Goal: Task Accomplishment & Management: Manage account settings

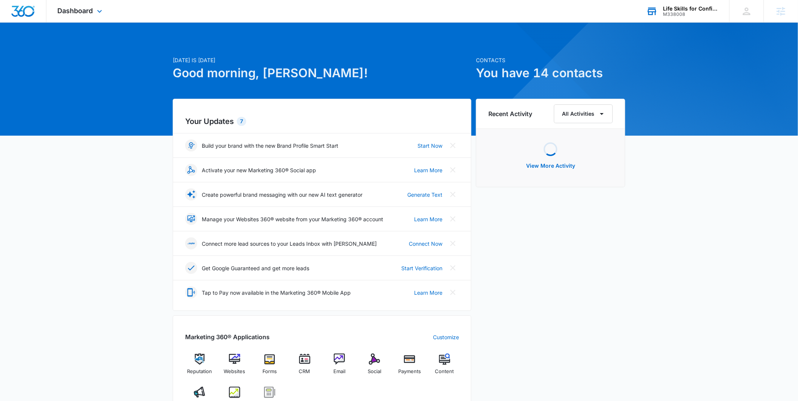
click at [666, 21] on div "Life Skills for Confidence M338008 Your Accounts View All" at bounding box center [682, 11] width 94 height 22
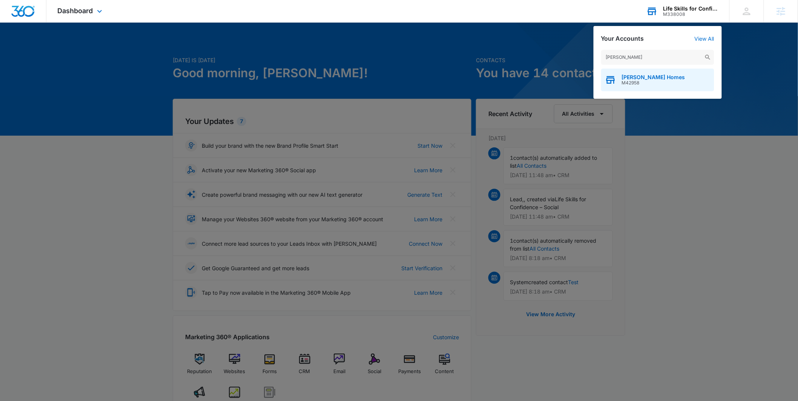
type input "[PERSON_NAME]"
click at [647, 78] on span "Stillwell Homes" at bounding box center [653, 77] width 63 height 6
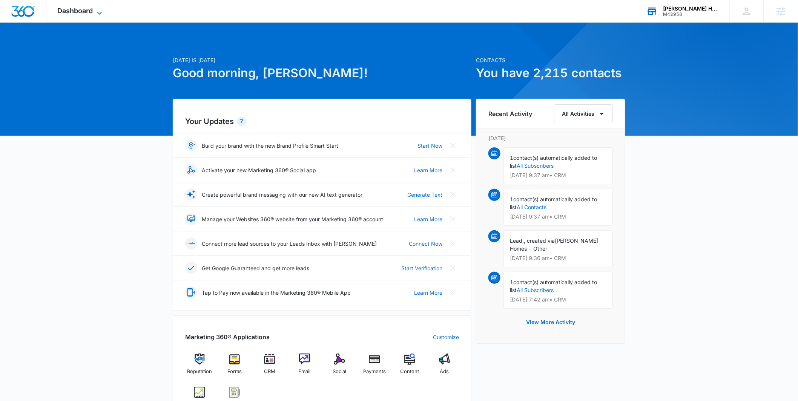
click at [102, 13] on icon at bounding box center [99, 13] width 9 height 9
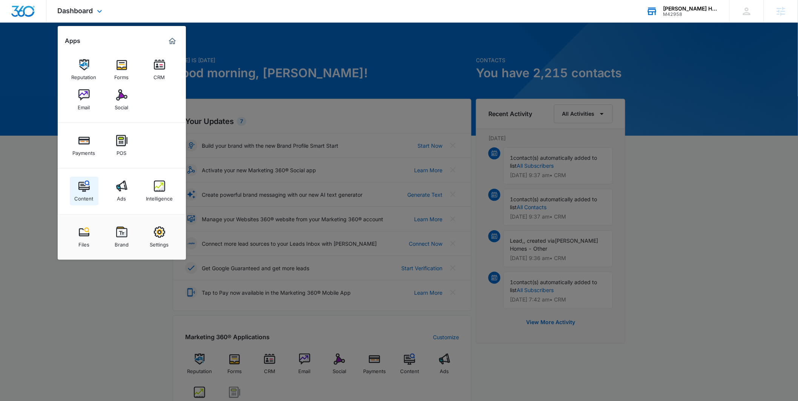
click at [92, 188] on link "Content" at bounding box center [84, 191] width 29 height 29
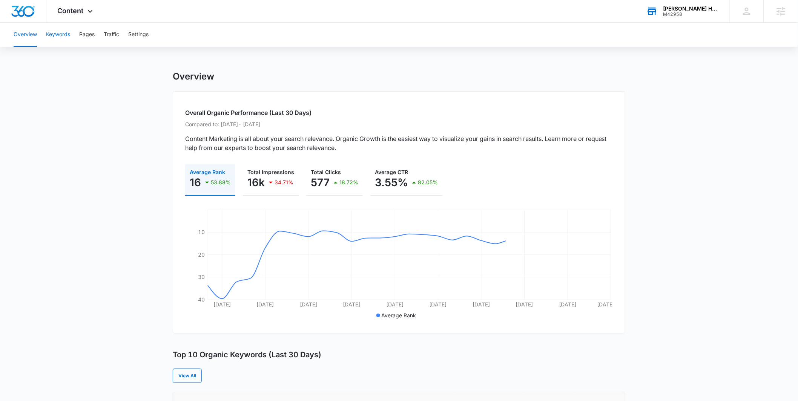
click at [58, 35] on button "Keywords" at bounding box center [58, 35] width 24 height 24
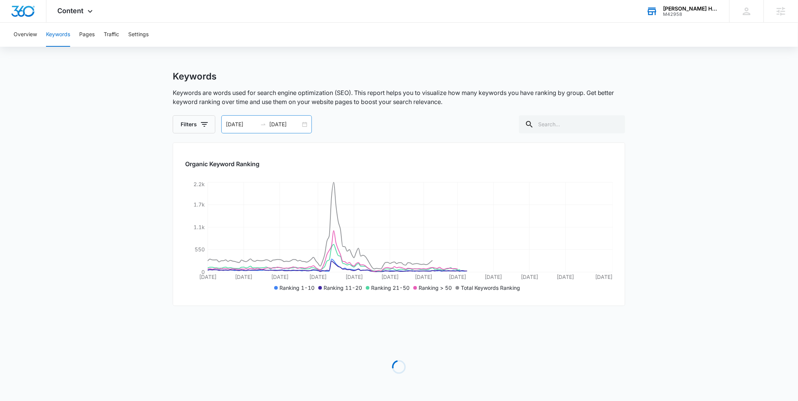
click at [300, 124] on input "09/30/2025" at bounding box center [284, 124] width 31 height 8
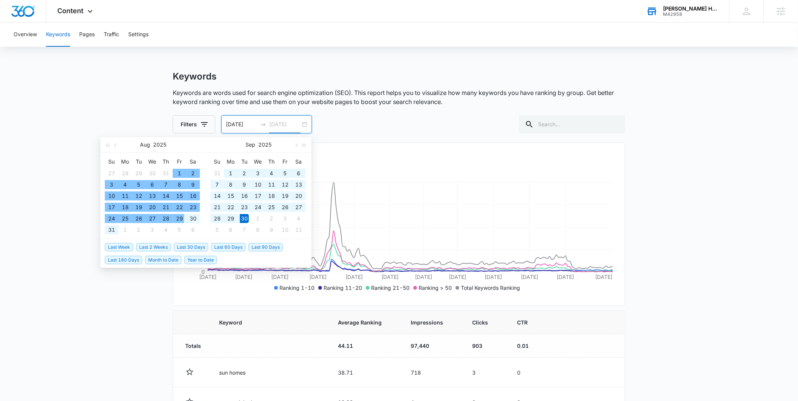
type input "09/30/2025"
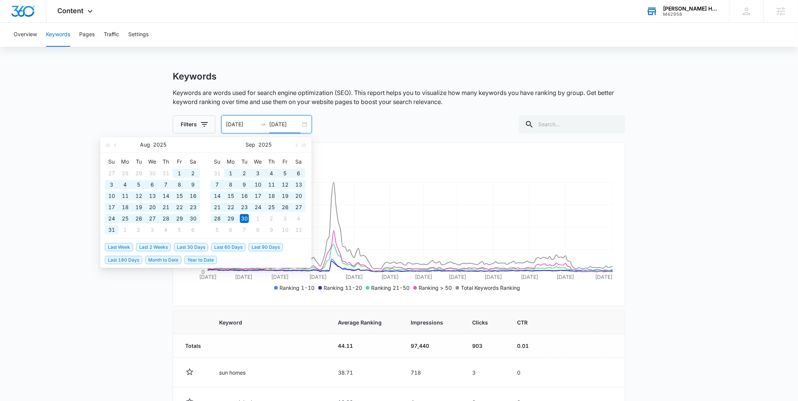
click at [253, 246] on span "Last 90 Days" at bounding box center [265, 247] width 34 height 8
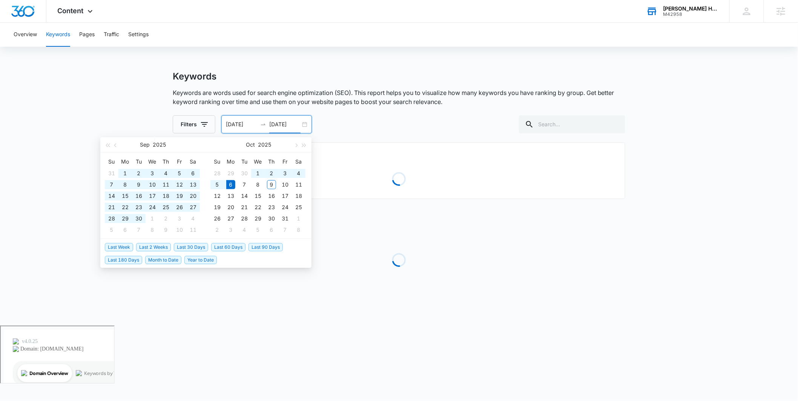
type input "07/08/2025"
type input "10/06/2025"
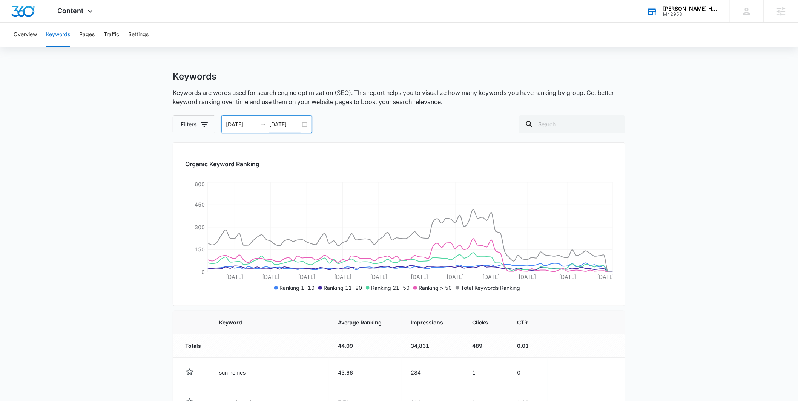
click at [304, 127] on div "07/08/2025 10/06/2025" at bounding box center [266, 124] width 90 height 18
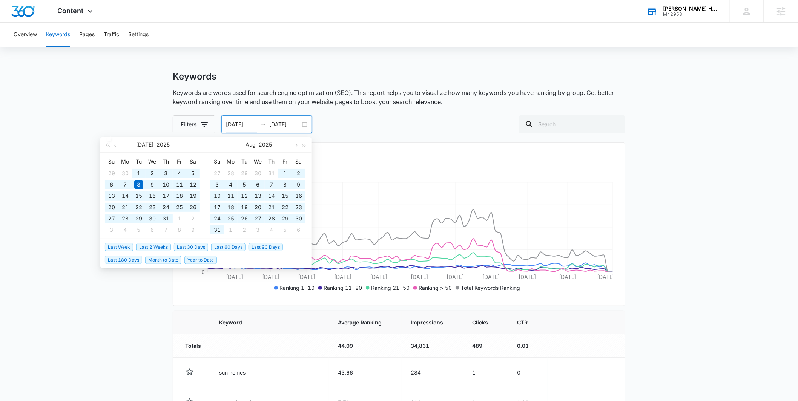
click at [191, 258] on span "Year to Date" at bounding box center [200, 260] width 32 height 8
type input "01/01/2025"
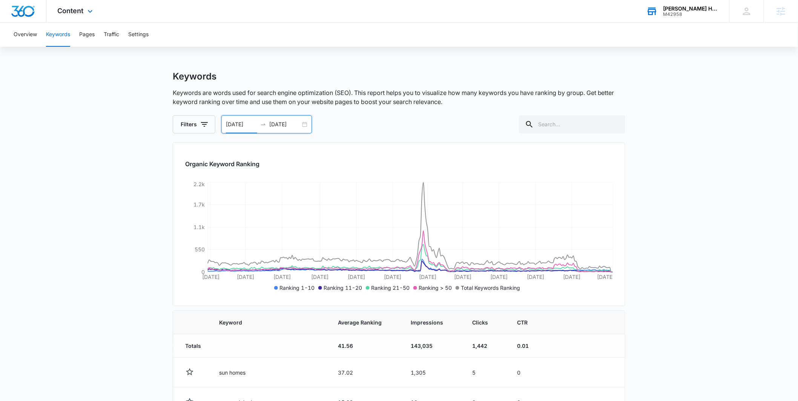
click at [76, 15] on div "Content Apps Reputation Forms CRM Email Social Payments POS Content Ads Intelli…" at bounding box center [76, 11] width 60 height 22
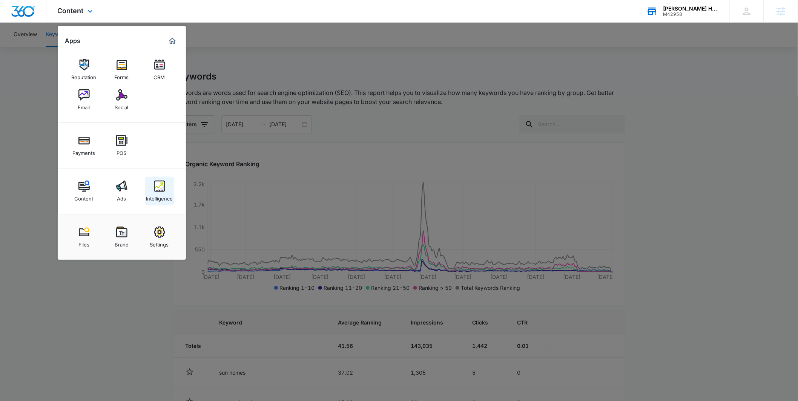
click at [155, 199] on div "Intelligence" at bounding box center [159, 197] width 27 height 10
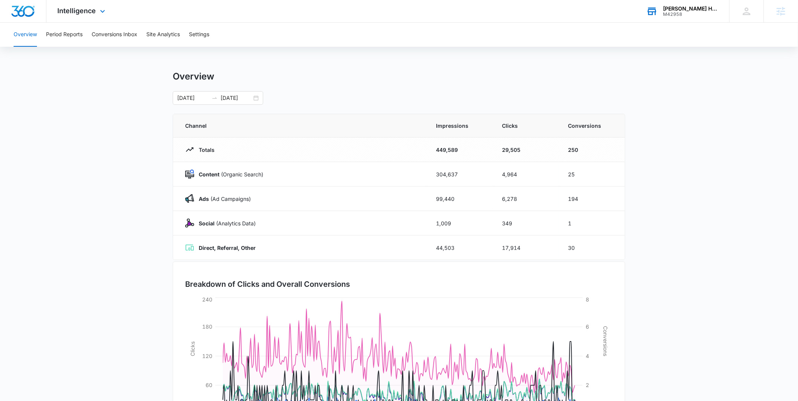
click at [109, 14] on div "Intelligence Apps Reputation Forms CRM Email Social Payments POS Content Ads In…" at bounding box center [82, 11] width 72 height 22
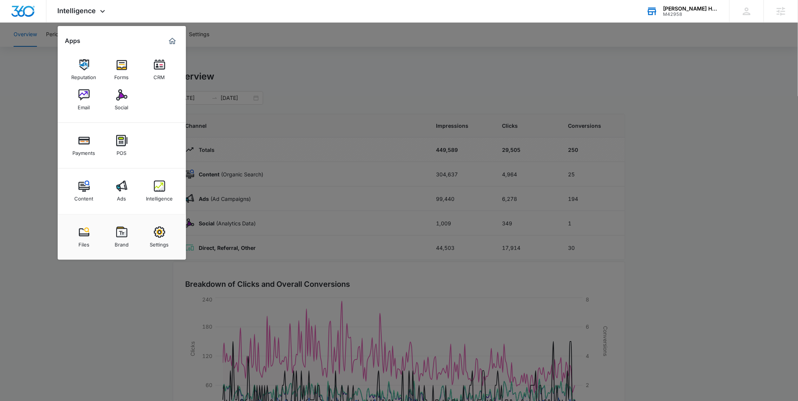
click at [272, 95] on div at bounding box center [399, 200] width 798 height 401
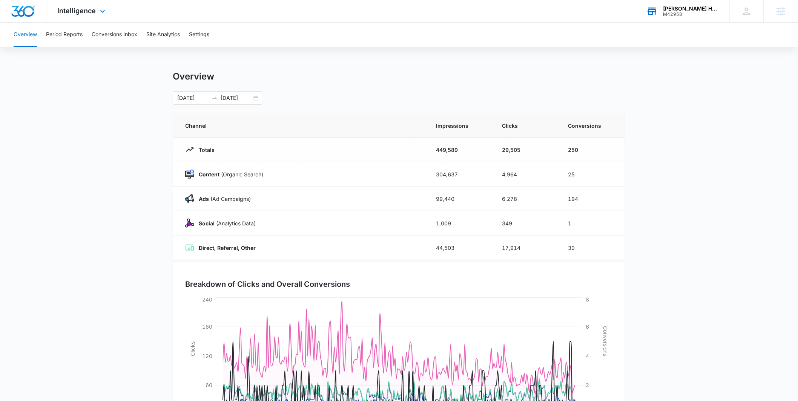
click at [95, 16] on div "Intelligence Apps Reputation Forms CRM Email Social Payments POS Content Ads In…" at bounding box center [82, 11] width 72 height 22
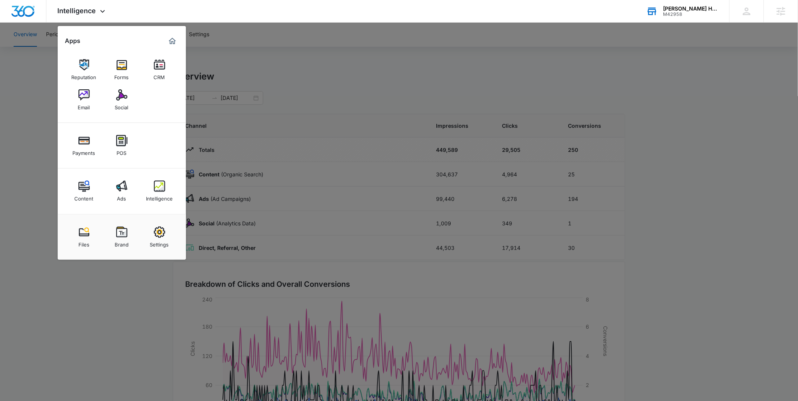
click at [147, 189] on link "Intelligence" at bounding box center [159, 191] width 29 height 29
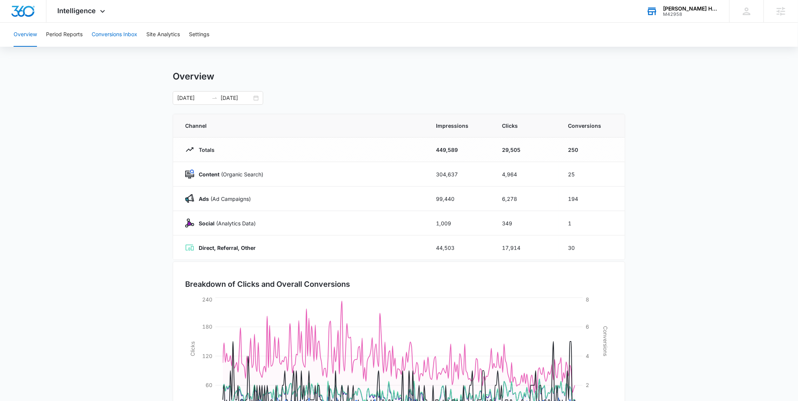
click at [129, 34] on button "Conversions Inbox" at bounding box center [115, 35] width 46 height 24
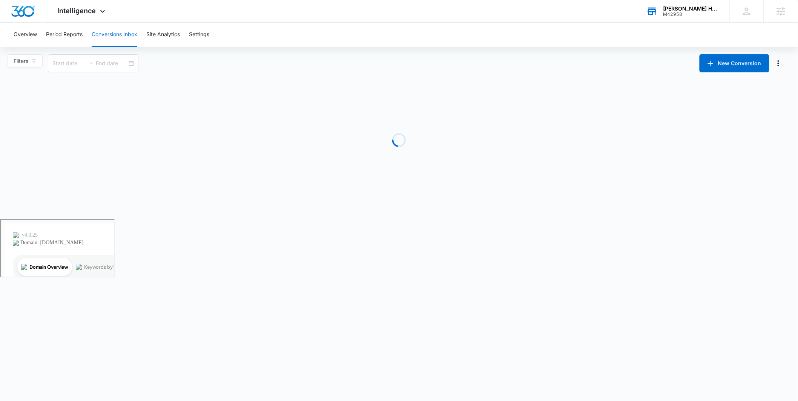
type input "09/09/2025"
type input "10/09/2025"
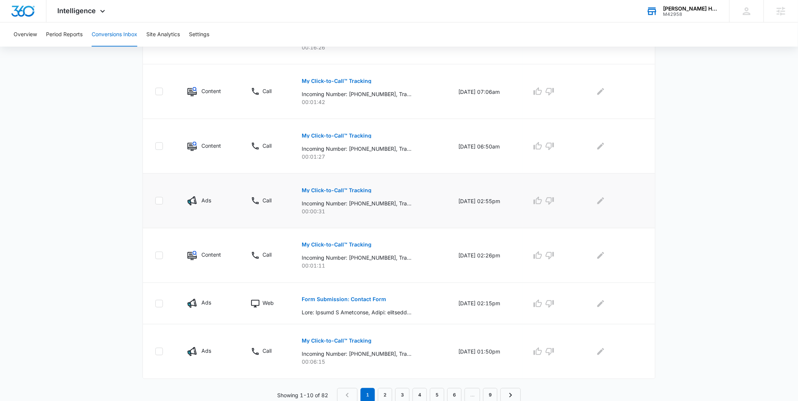
scroll to position [380, 0]
click at [383, 393] on link "2" at bounding box center [385, 394] width 14 height 14
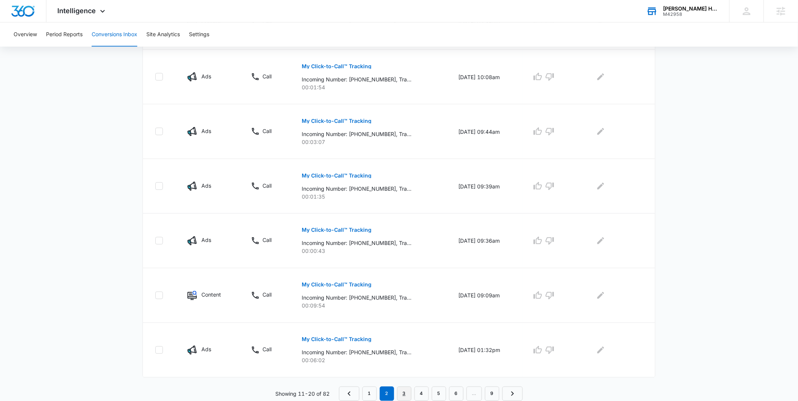
click at [398, 392] on link "3" at bounding box center [404, 394] width 14 height 14
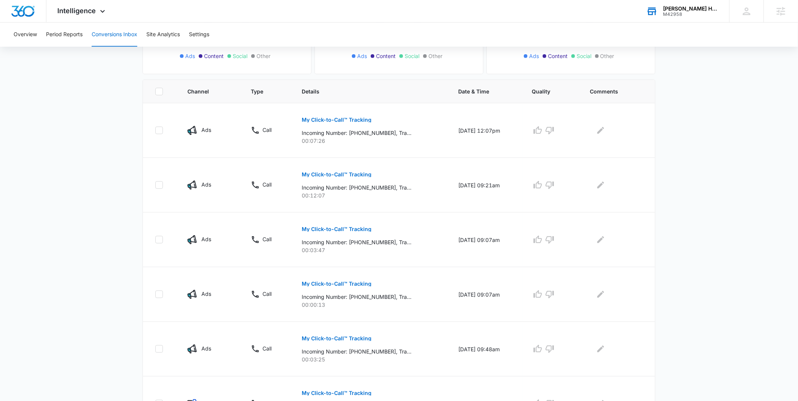
scroll to position [0, 0]
